Goal: Task Accomplishment & Management: Complete application form

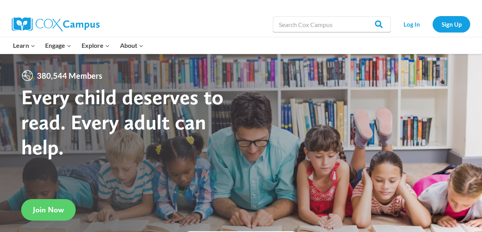
click at [455, 24] on link "Sign Up" at bounding box center [451, 24] width 38 height 16
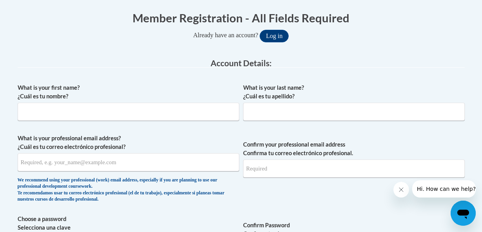
scroll to position [155, 0]
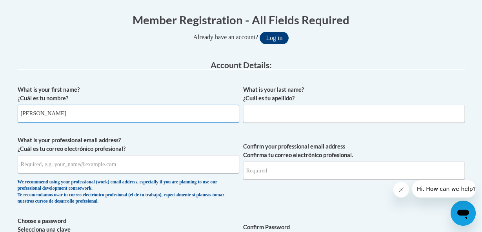
type input "[PERSON_NAME]"
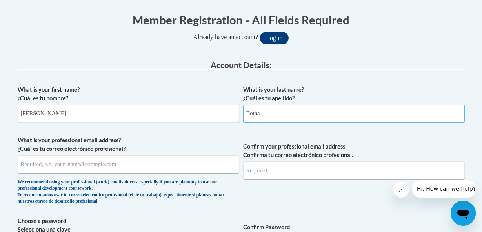
type input "Botha"
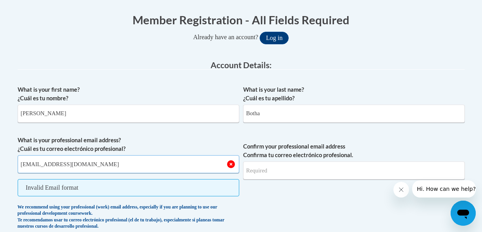
click at [52, 165] on input "[EMAIL_ADDRESS][DOMAIN_NAME]" at bounding box center [129, 164] width 222 height 18
type input "[EMAIL_ADDRESS][DOMAIN_NAME]"
click at [270, 173] on input "Confirm your professional email address Confirma tu correo electrónico profesio…" at bounding box center [354, 171] width 222 height 18
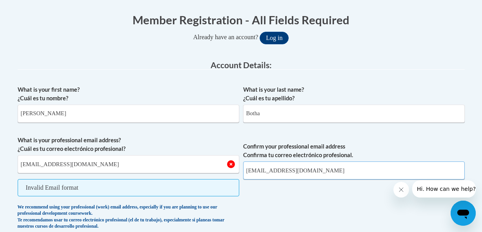
type input "[EMAIL_ADDRESS][DOMAIN_NAME]"
click at [88, 163] on input "[EMAIL_ADDRESS][DOMAIN_NAME]" at bounding box center [129, 164] width 222 height 18
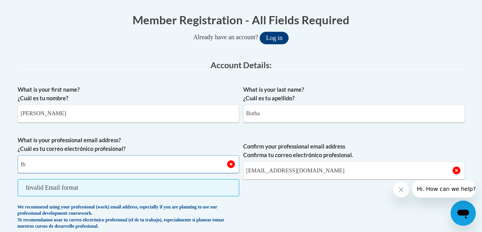
type input "f"
click at [272, 199] on span "Confirm your professional email address Confirma tu correo electrónico profesio…" at bounding box center [354, 185] width 222 height 98
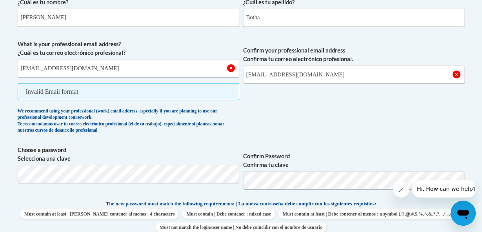
scroll to position [269, 0]
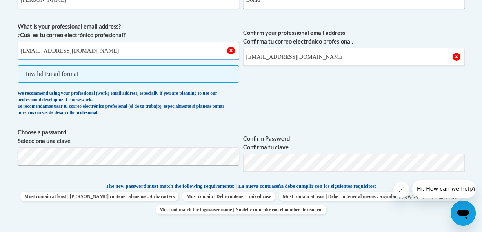
click at [139, 53] on input "[EMAIL_ADDRESS][DOMAIN_NAME]" at bounding box center [129, 51] width 222 height 18
type input "f"
type input "[EMAIL_ADDRESS][DOMAIN_NAME]"
click at [319, 61] on input "[EMAIL_ADDRESS][DOMAIN_NAME]" at bounding box center [354, 57] width 222 height 18
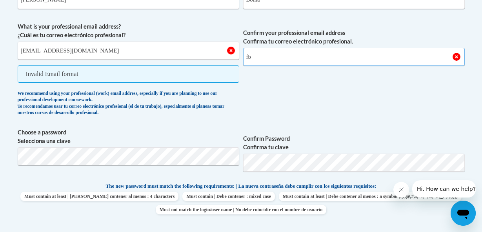
type input "f"
type input "[EMAIL_ADDRESS][DOMAIN_NAME]"
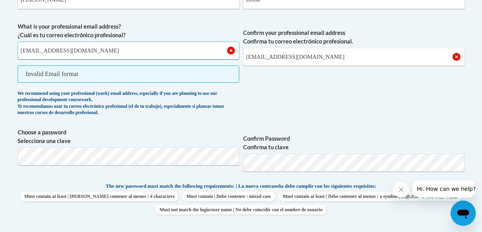
click at [73, 49] on input "[EMAIL_ADDRESS][DOMAIN_NAME]" at bounding box center [129, 51] width 222 height 18
type input "f"
type input "[EMAIL_ADDRESS][DOMAIN_NAME]"
click at [301, 54] on input "[EMAIL_ADDRESS][DOMAIN_NAME]" at bounding box center [354, 57] width 222 height 18
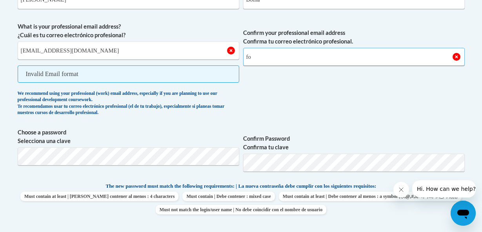
type input "f"
click at [92, 51] on input "[EMAIL_ADDRESS][DOMAIN_NAME]" at bounding box center [129, 51] width 222 height 18
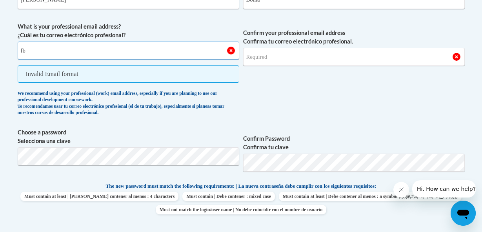
type input "f"
